Goal: Navigation & Orientation: Locate item on page

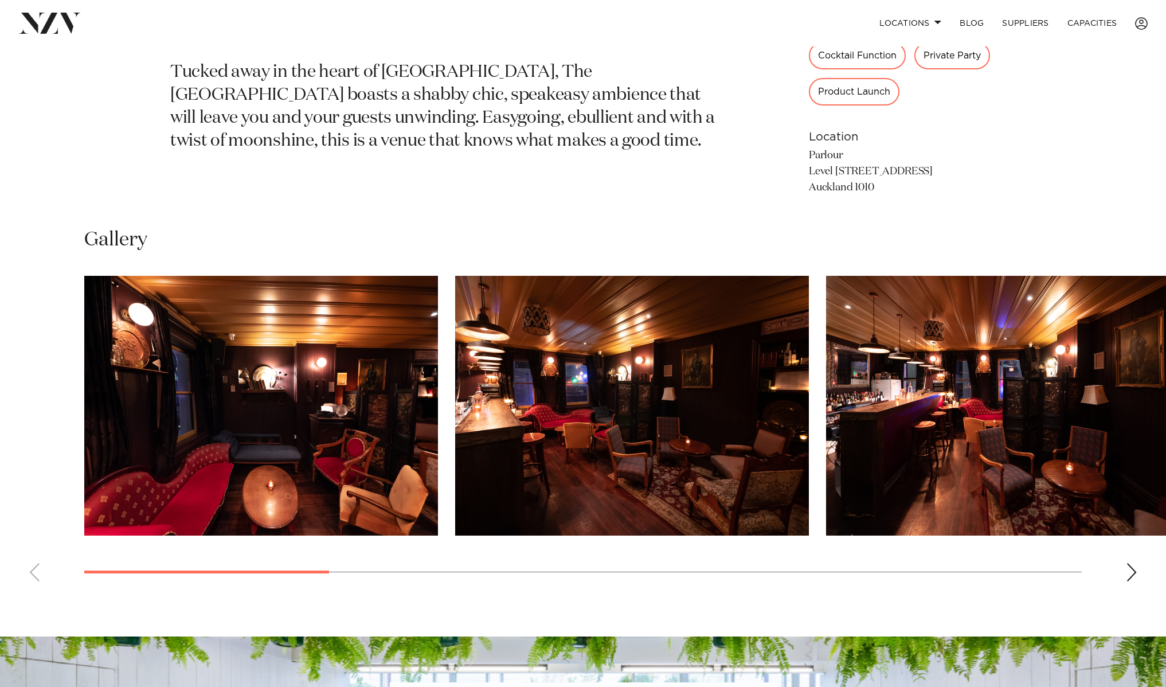
scroll to position [712, 0]
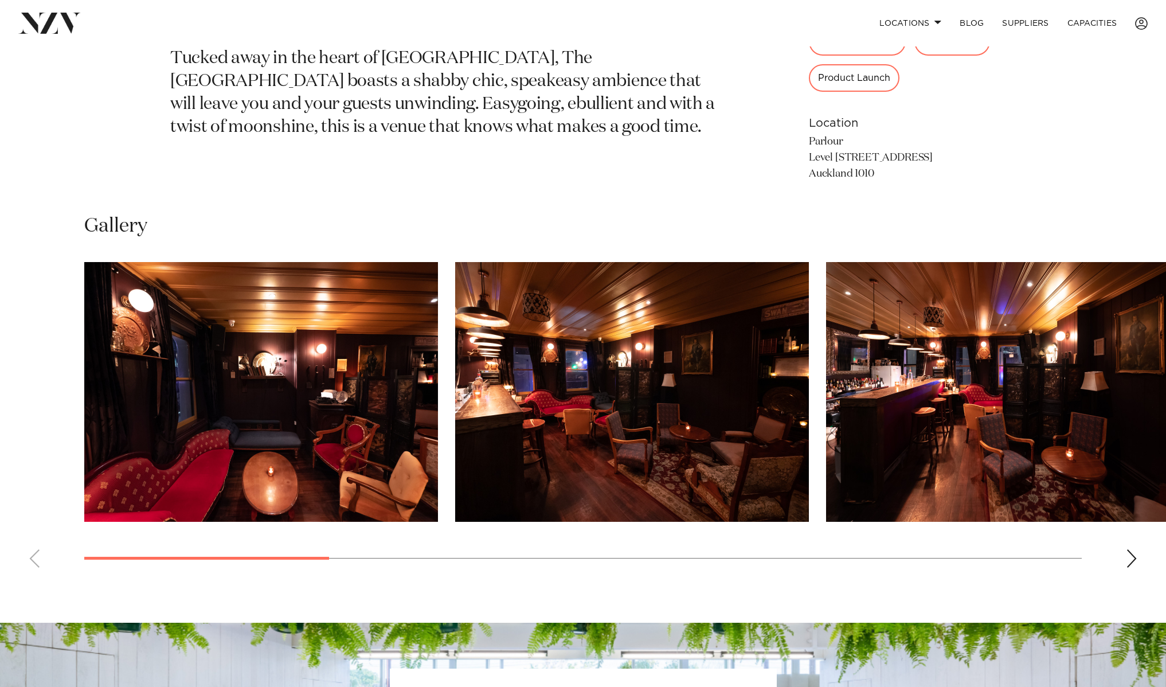
click at [341, 408] on img "1 / 11" at bounding box center [261, 392] width 354 height 260
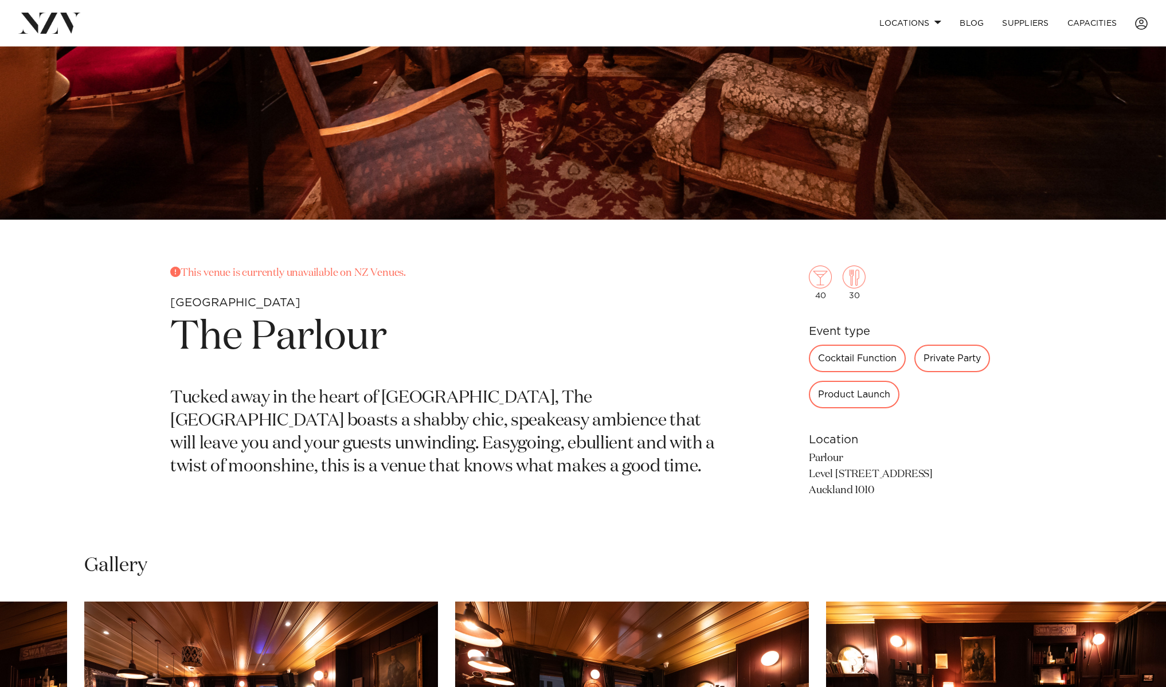
scroll to position [355, 0]
